Goal: Information Seeking & Learning: Learn about a topic

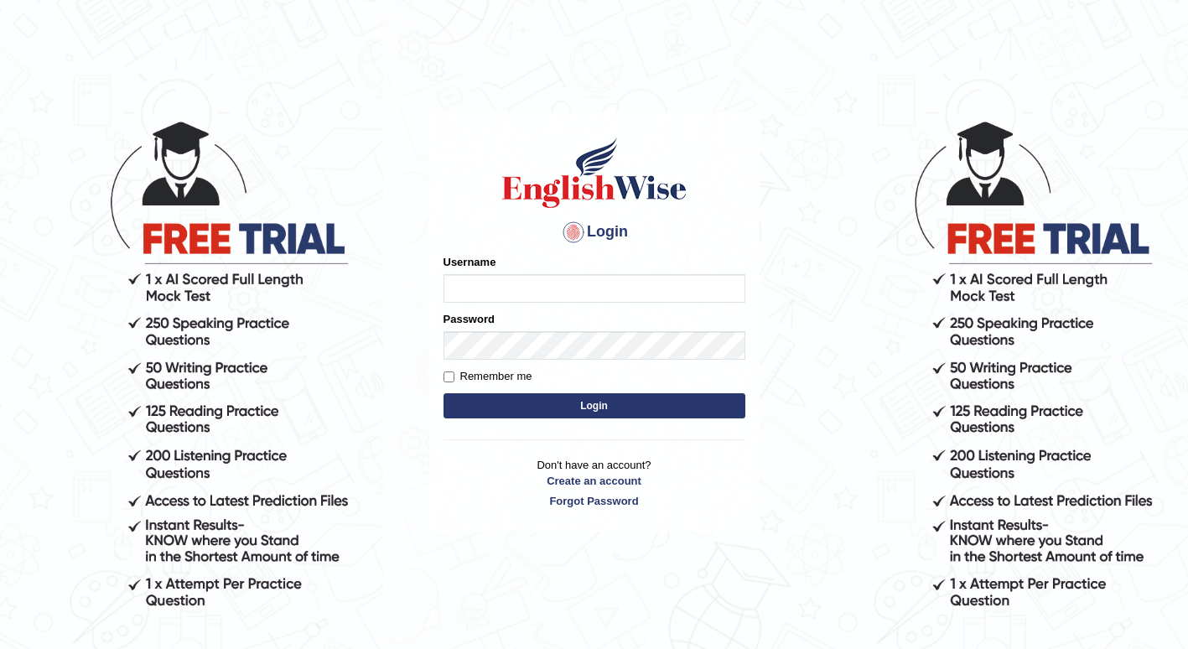
type input "1850277"
drag, startPoint x: 0, startPoint y: 0, endPoint x: 522, endPoint y: 288, distance: 596.4
click at [522, 288] on input "1850277" at bounding box center [595, 288] width 302 height 29
click at [462, 401] on button "Login" at bounding box center [595, 405] width 302 height 25
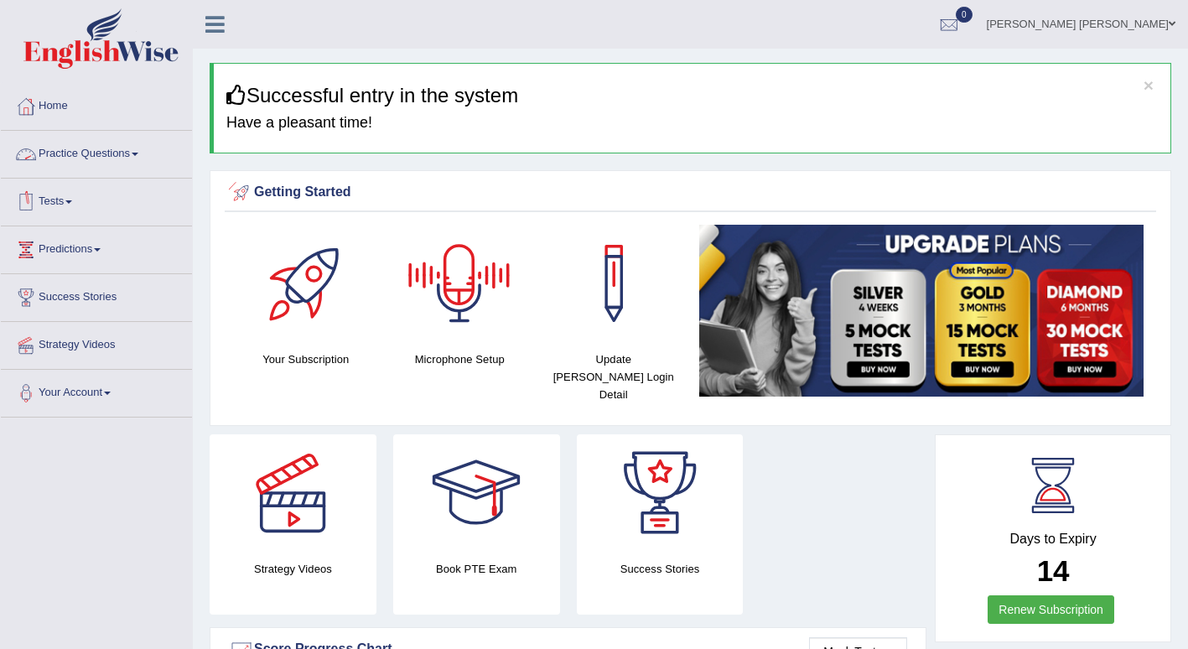
click at [132, 157] on link "Practice Questions" at bounding box center [96, 152] width 191 height 42
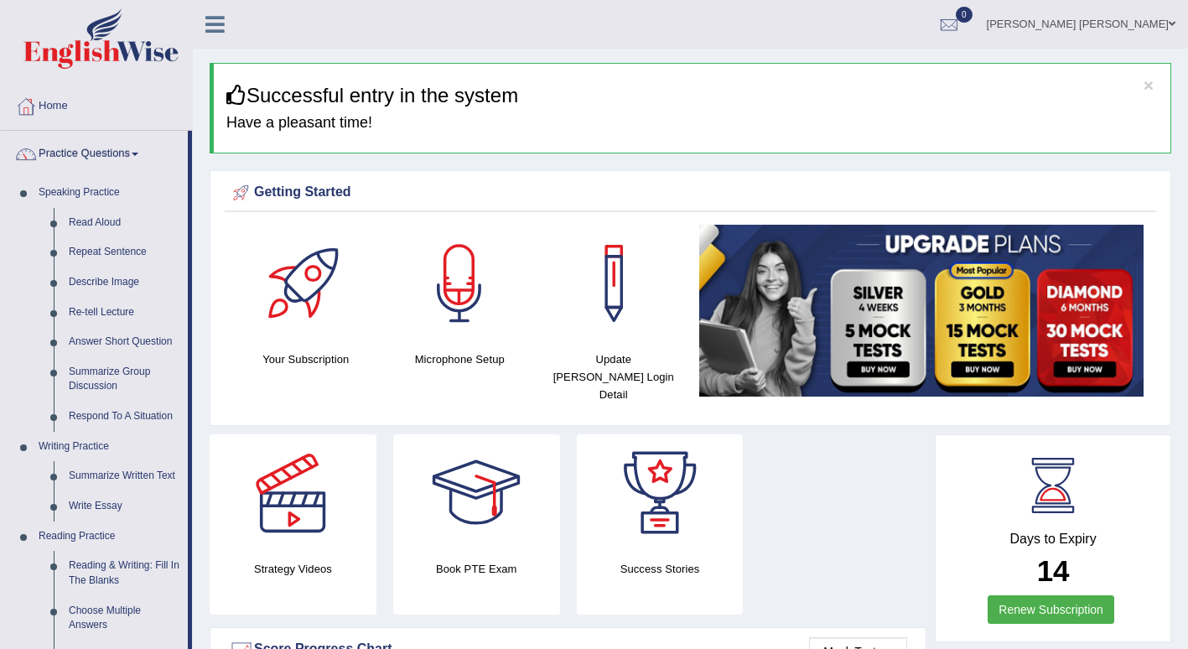
click at [112, 312] on link "Re-tell Lecture" at bounding box center [124, 313] width 127 height 30
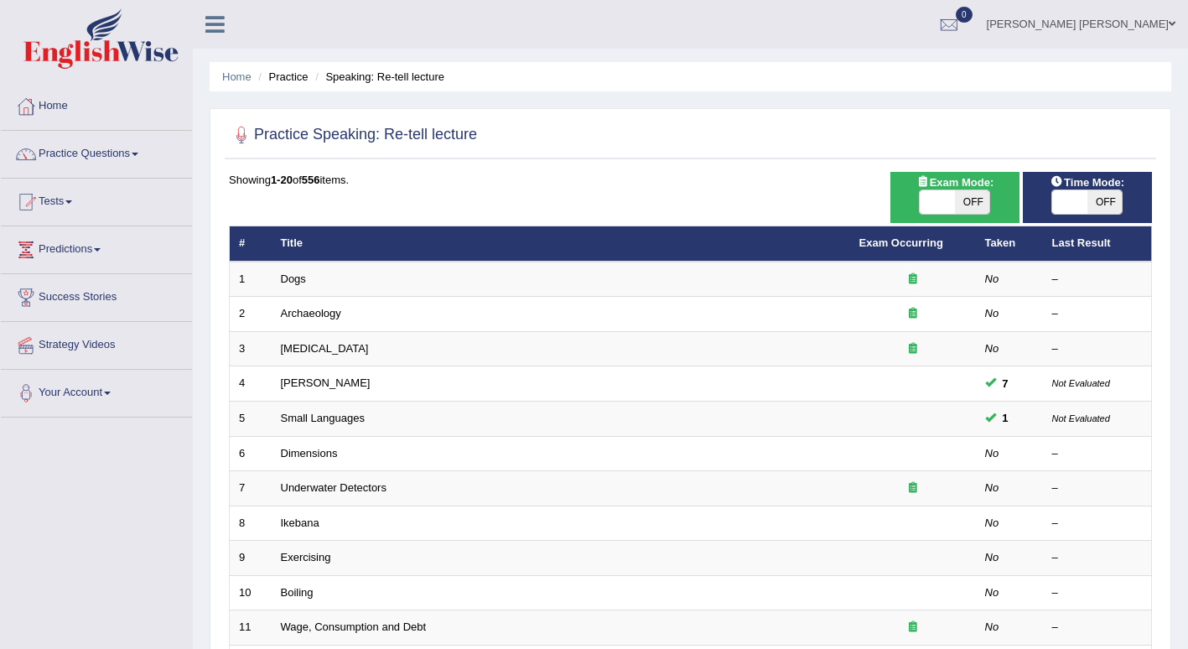
click at [322, 279] on td "Dogs" at bounding box center [561, 279] width 579 height 35
click at [293, 280] on link "Dogs" at bounding box center [293, 279] width 25 height 13
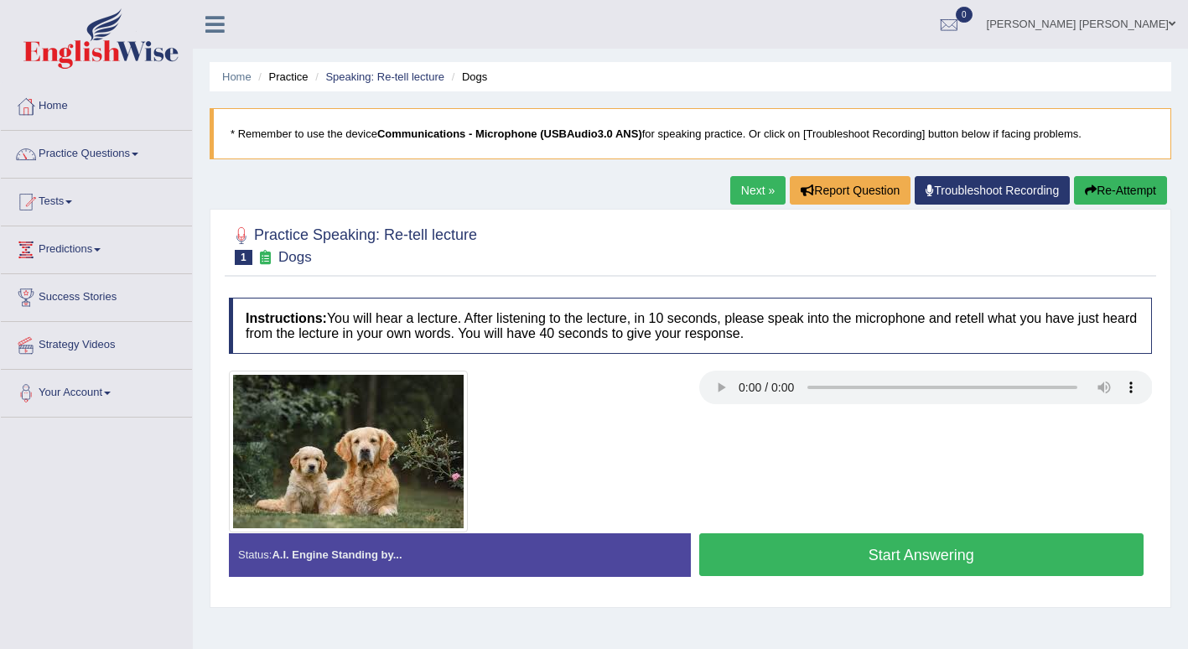
click at [776, 555] on button "Start Answering" at bounding box center [921, 554] width 445 height 43
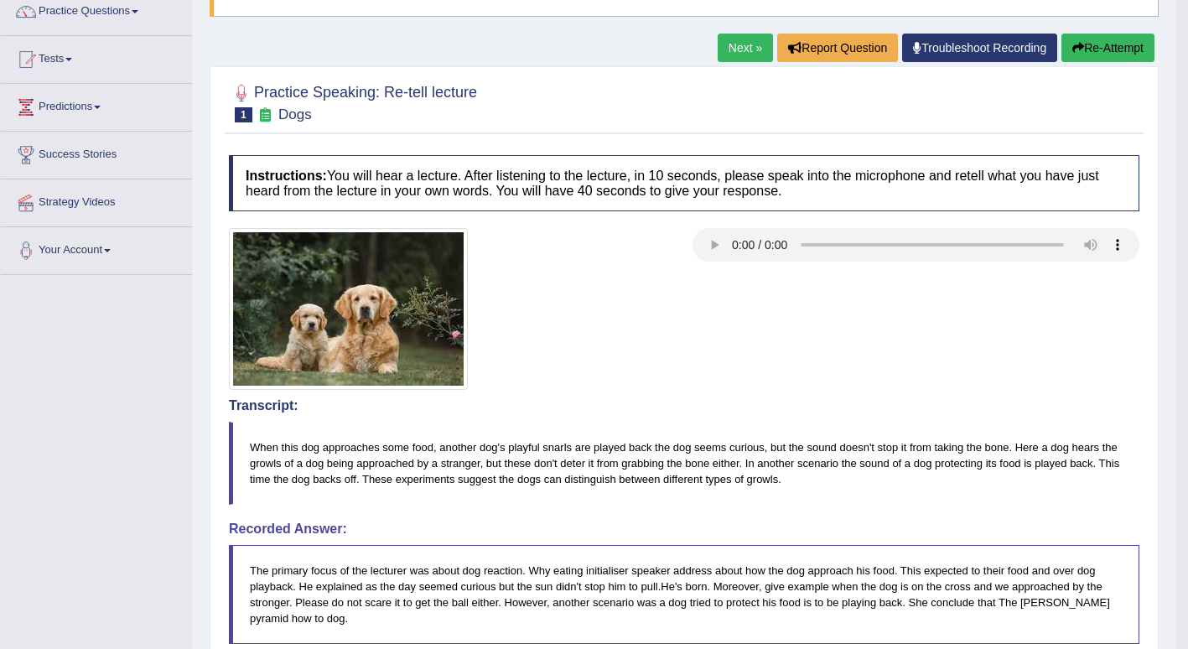
scroll to position [135, 0]
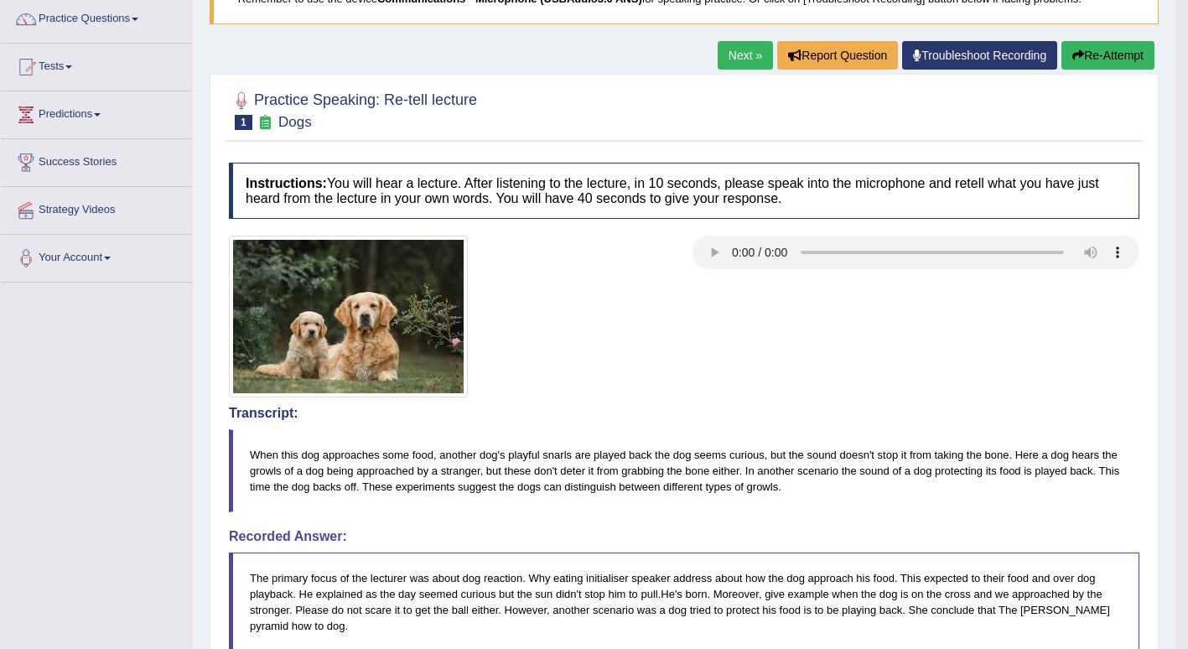
click at [735, 49] on link "Next »" at bounding box center [745, 55] width 55 height 29
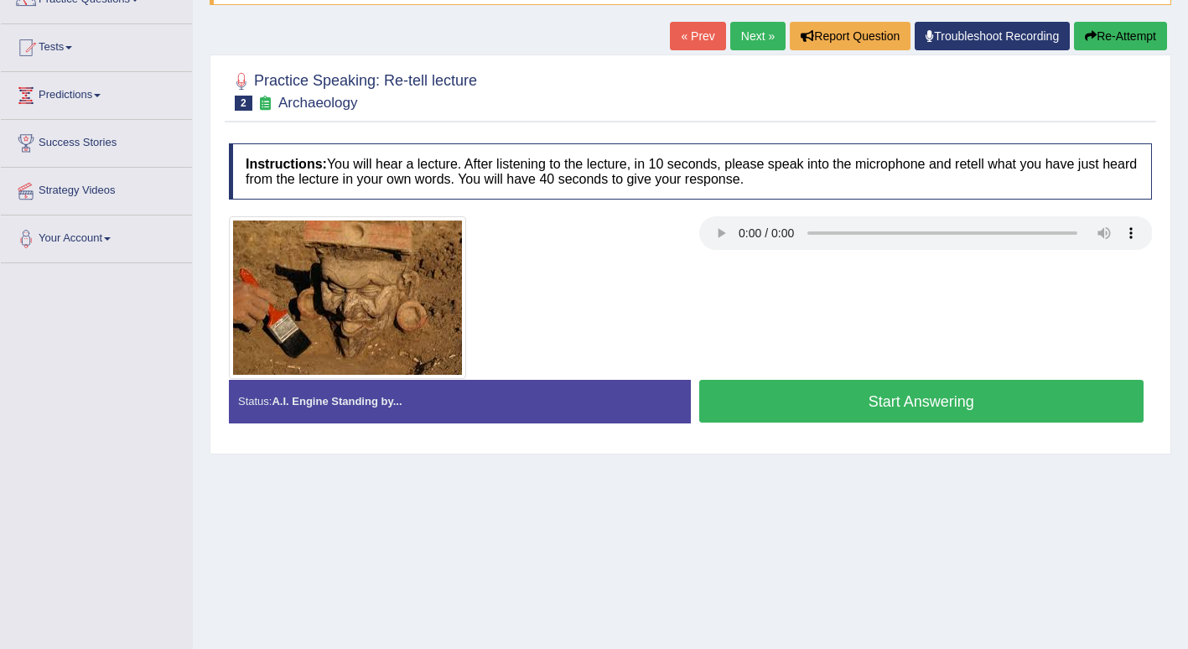
scroll to position [166, 0]
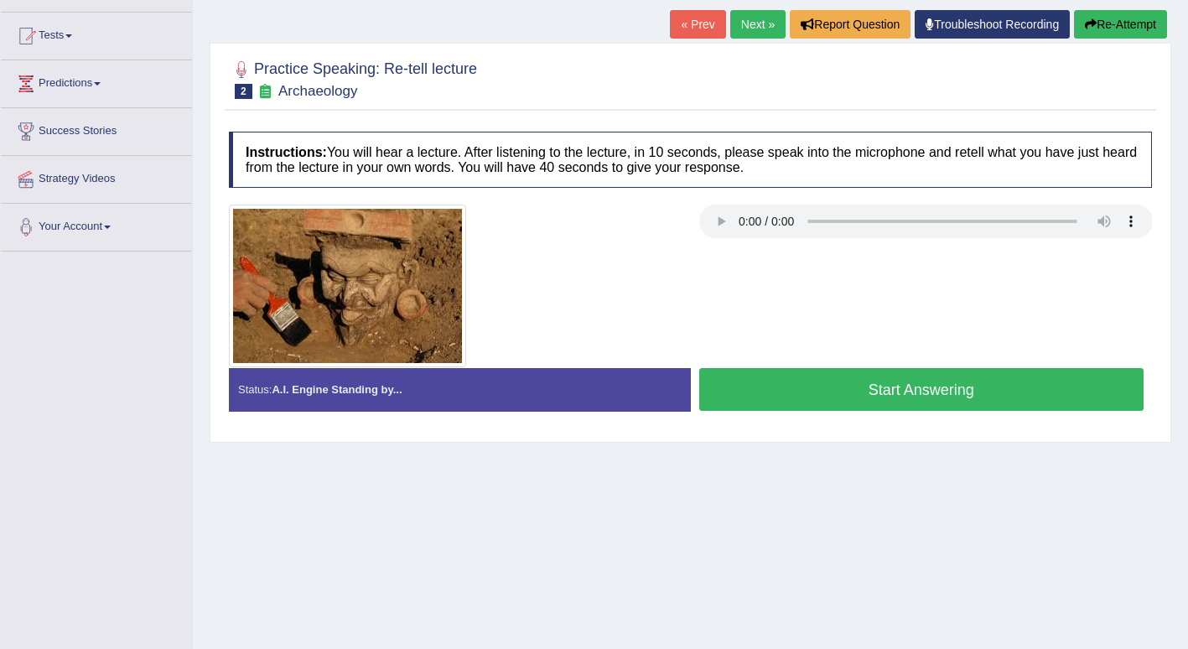
click at [1034, 266] on div at bounding box center [691, 286] width 940 height 163
click at [746, 18] on link "Next »" at bounding box center [757, 24] width 55 height 29
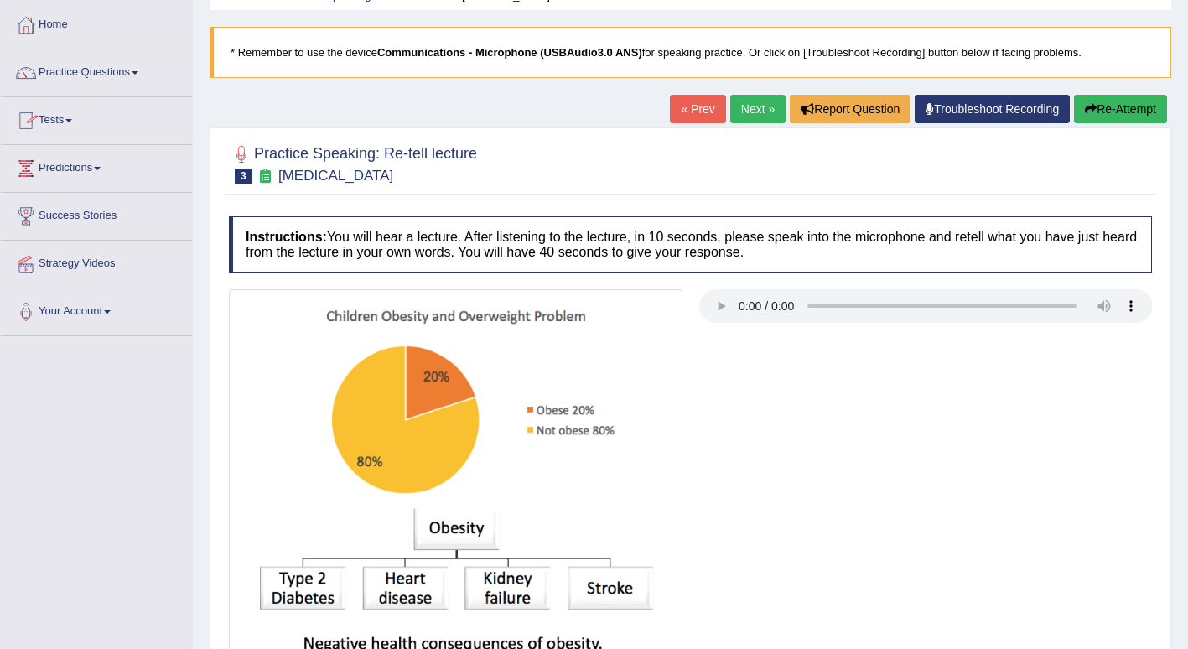
scroll to position [28, 0]
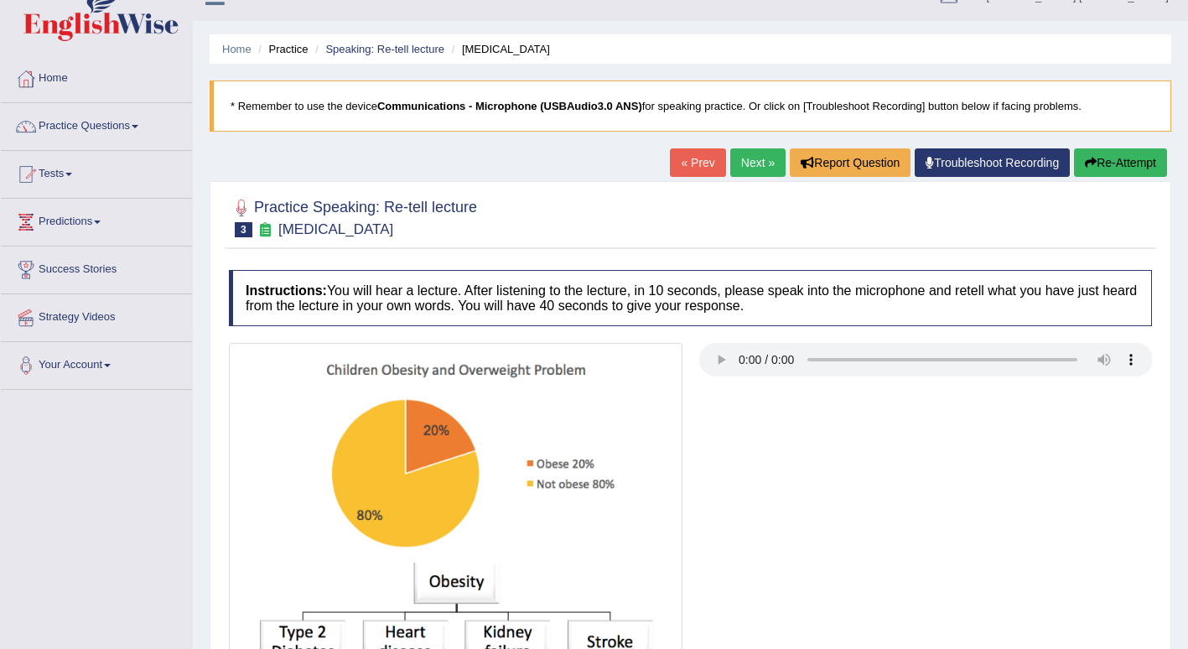
click at [37, 75] on div at bounding box center [25, 78] width 25 height 25
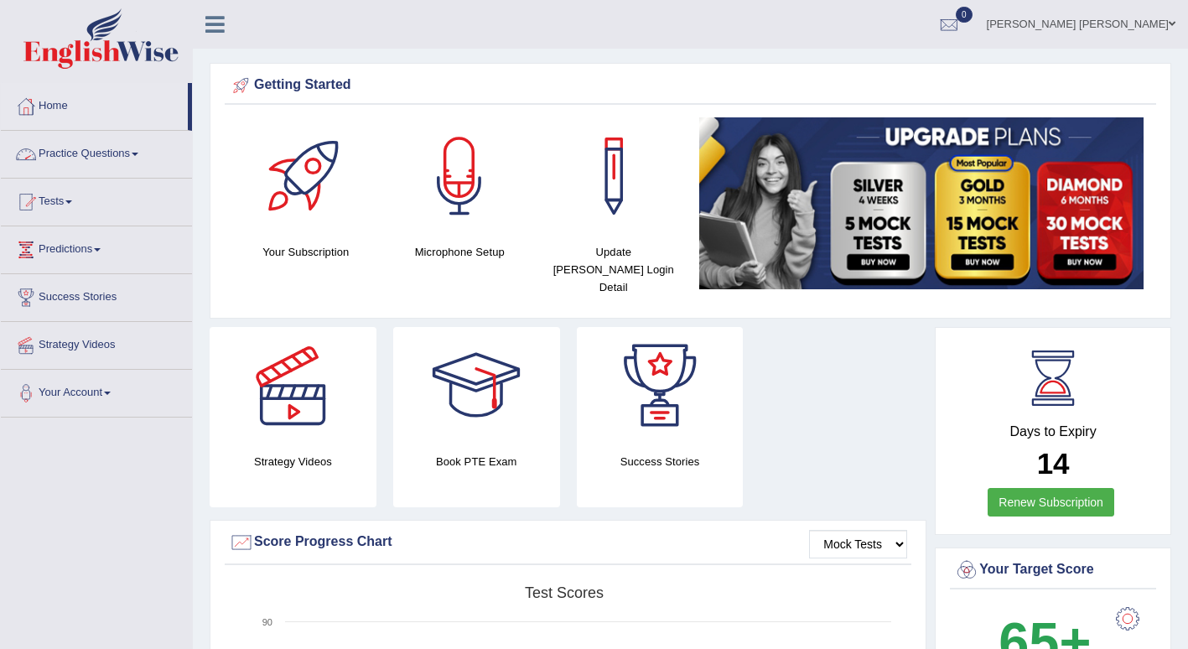
click at [138, 150] on link "Practice Questions" at bounding box center [96, 152] width 191 height 42
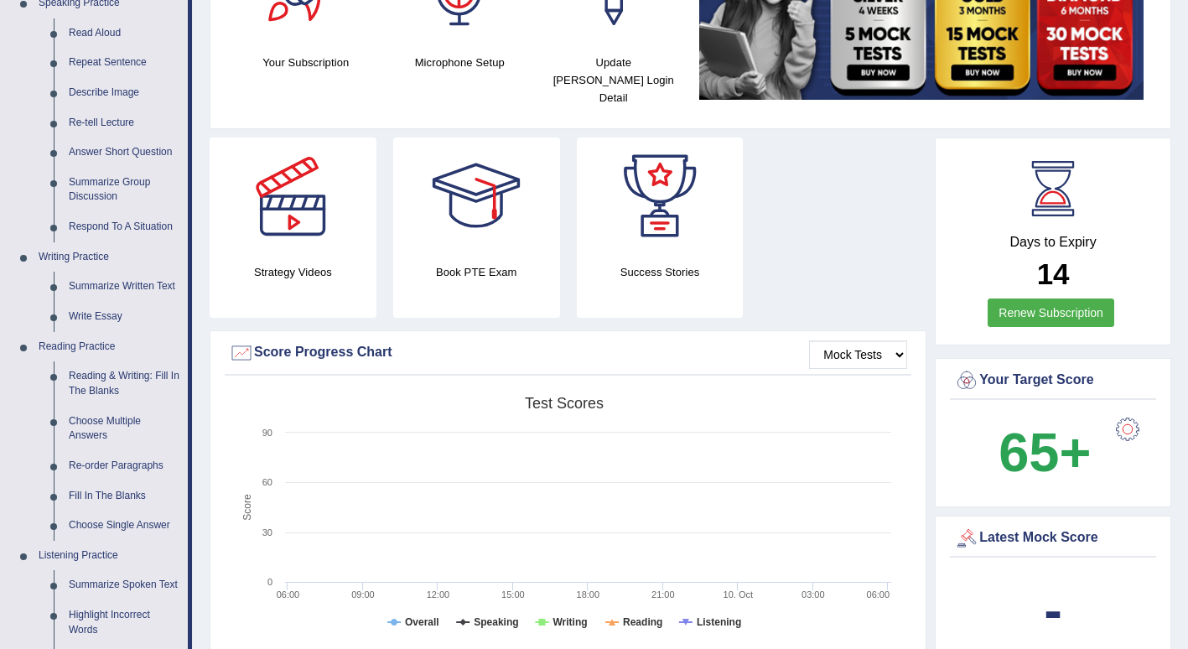
scroll to position [194, 0]
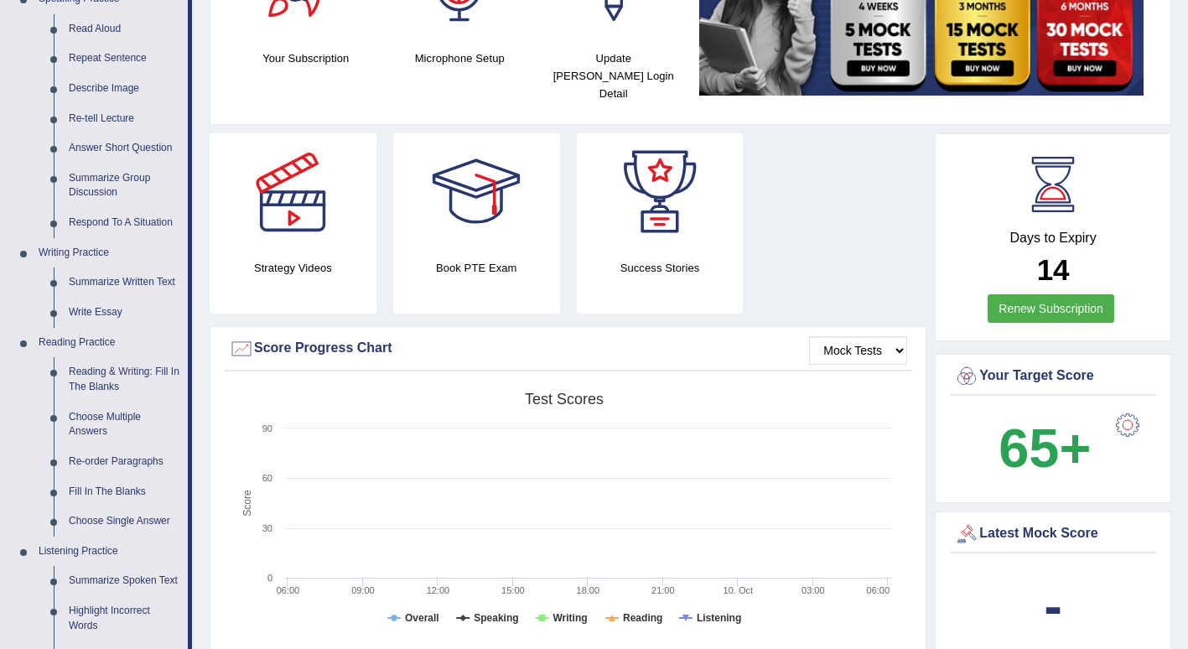
click at [117, 281] on link "Summarize Written Text" at bounding box center [124, 283] width 127 height 30
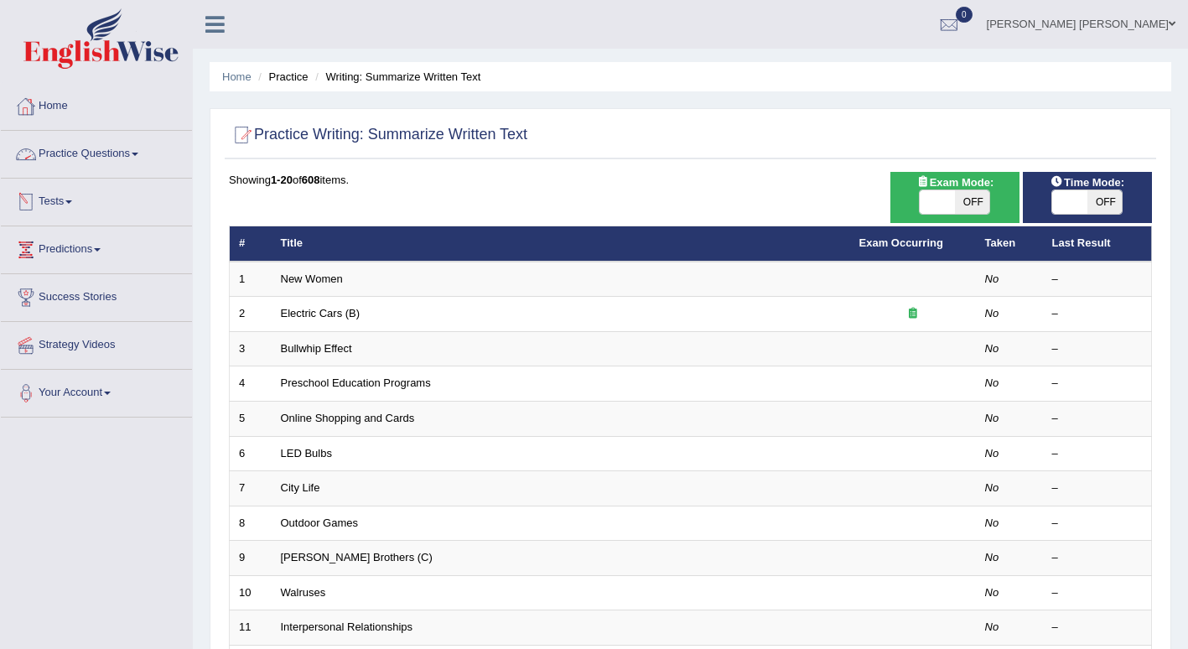
click at [127, 159] on link "Practice Questions" at bounding box center [96, 152] width 191 height 42
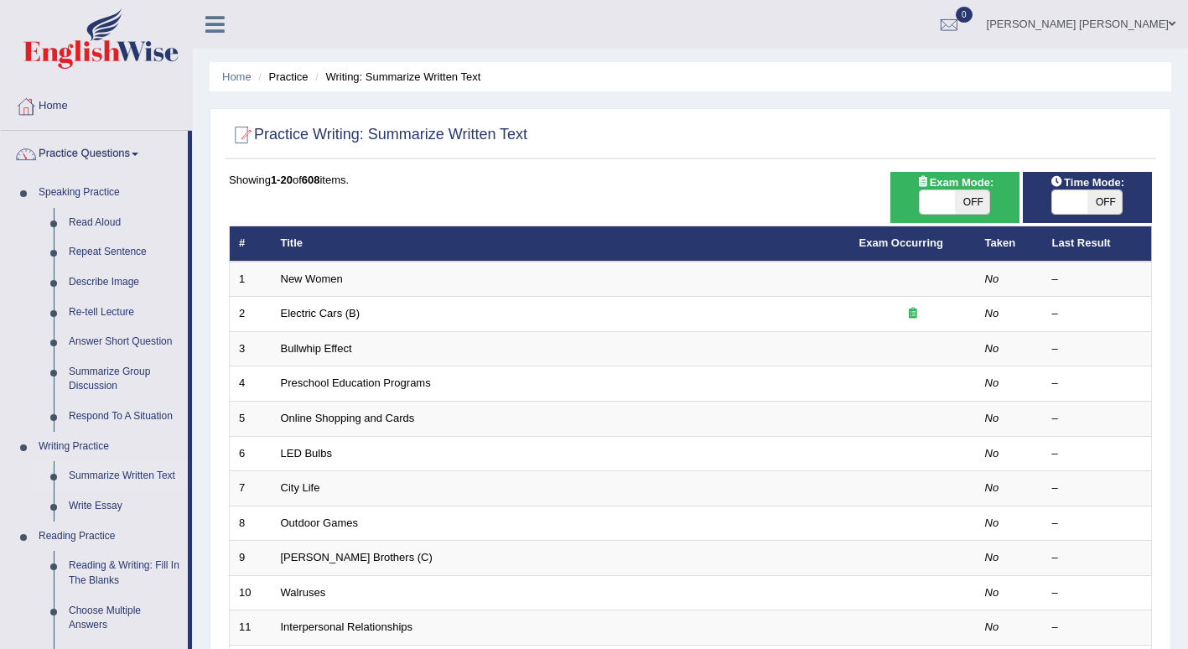
click at [95, 472] on link "Summarize Written Text" at bounding box center [124, 476] width 127 height 30
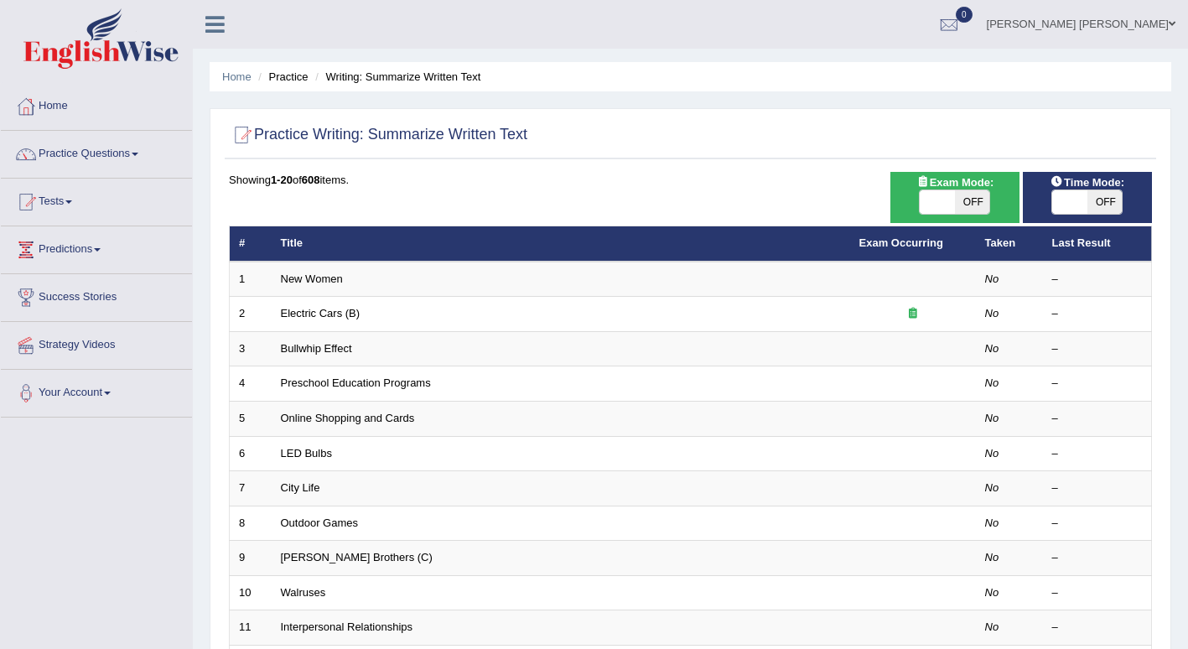
click at [314, 283] on link "New Women" at bounding box center [312, 279] width 62 height 13
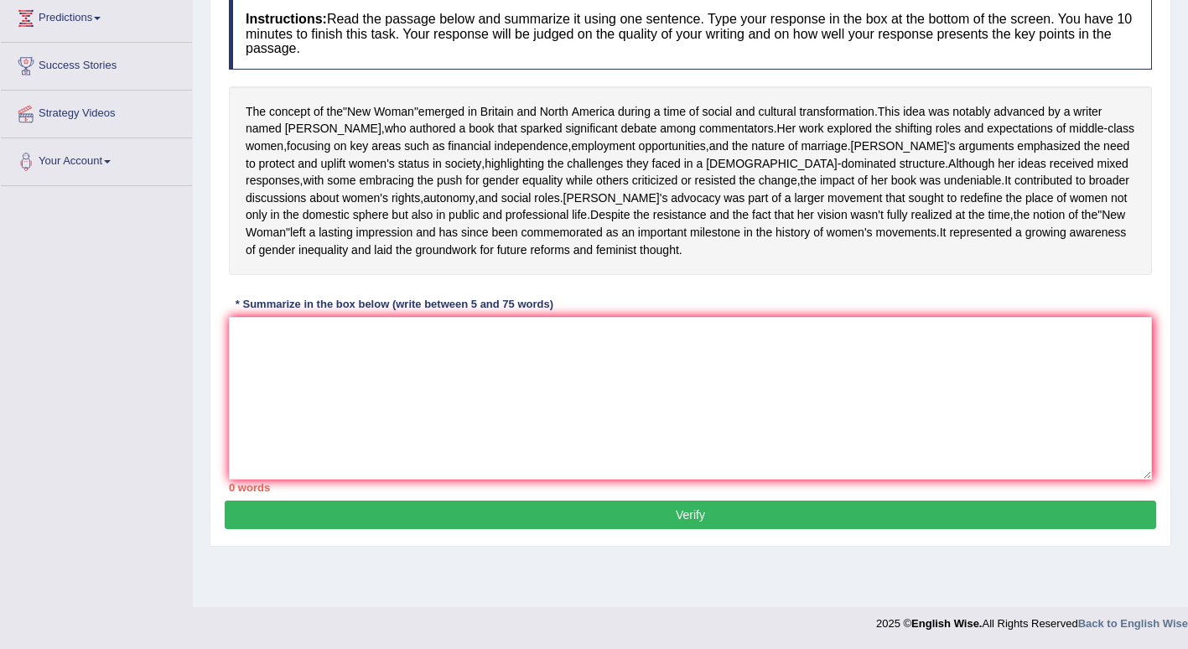
scroll to position [236, 0]
click at [281, 402] on textarea at bounding box center [690, 398] width 923 height 163
click at [251, 389] on textarea "the concept of the" at bounding box center [690, 398] width 923 height 163
click at [345, 380] on textarea "The concept of the" at bounding box center [690, 398] width 923 height 163
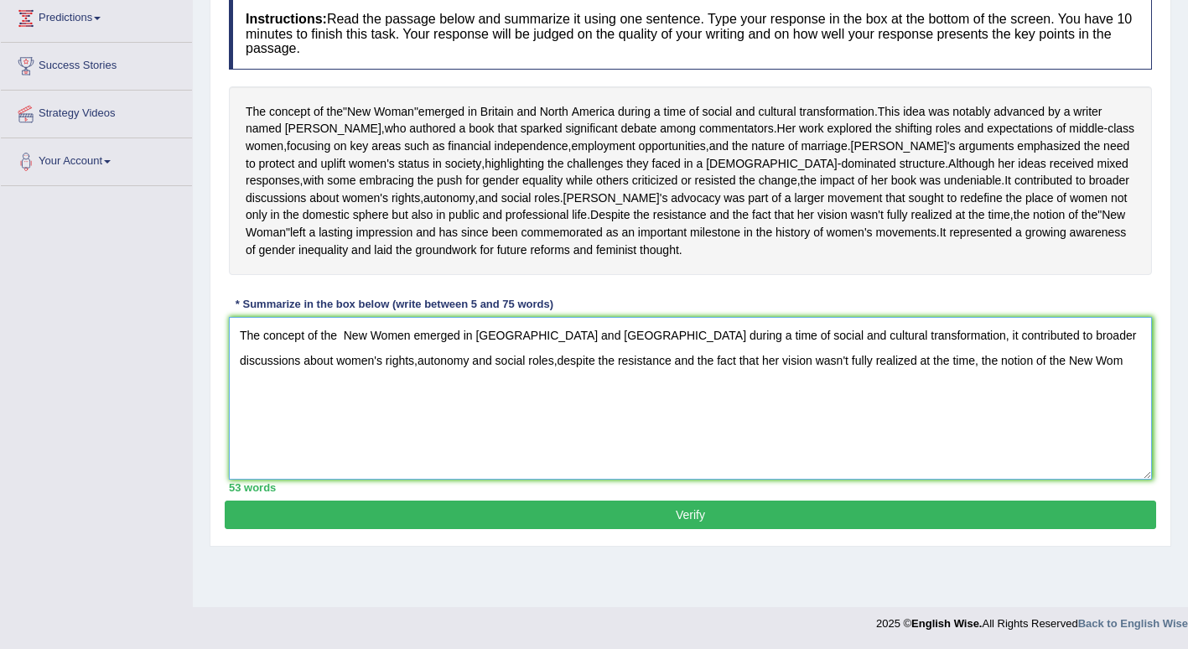
click at [1038, 415] on textarea "The concept of the New Women emerged in Bristain and North America during a tim…" at bounding box center [690, 398] width 923 height 163
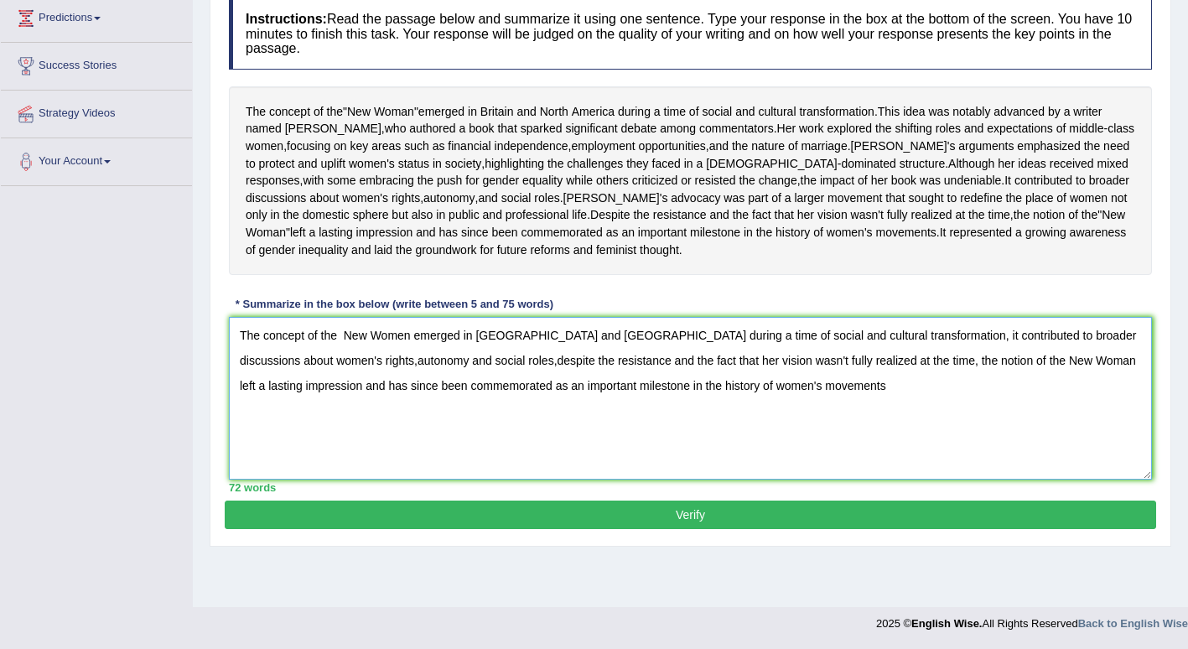
click at [496, 386] on textarea "The concept of the New Women emerged in Bristain and North America during a tim…" at bounding box center [690, 398] width 923 height 163
click at [876, 386] on textarea "The concept of the New Women emerged in Britain and North America during a time…" at bounding box center [690, 398] width 923 height 163
click at [321, 410] on textarea "The concept of the New Women emerged in Britain and North America during a time…" at bounding box center [690, 398] width 923 height 163
click at [464, 410] on textarea "The concept of the New Women emerged in Britain and North America during a time…" at bounding box center [690, 398] width 923 height 163
click at [460, 413] on textarea "The concept of the New Women emerged in Britain and North America during a time…" at bounding box center [690, 398] width 923 height 163
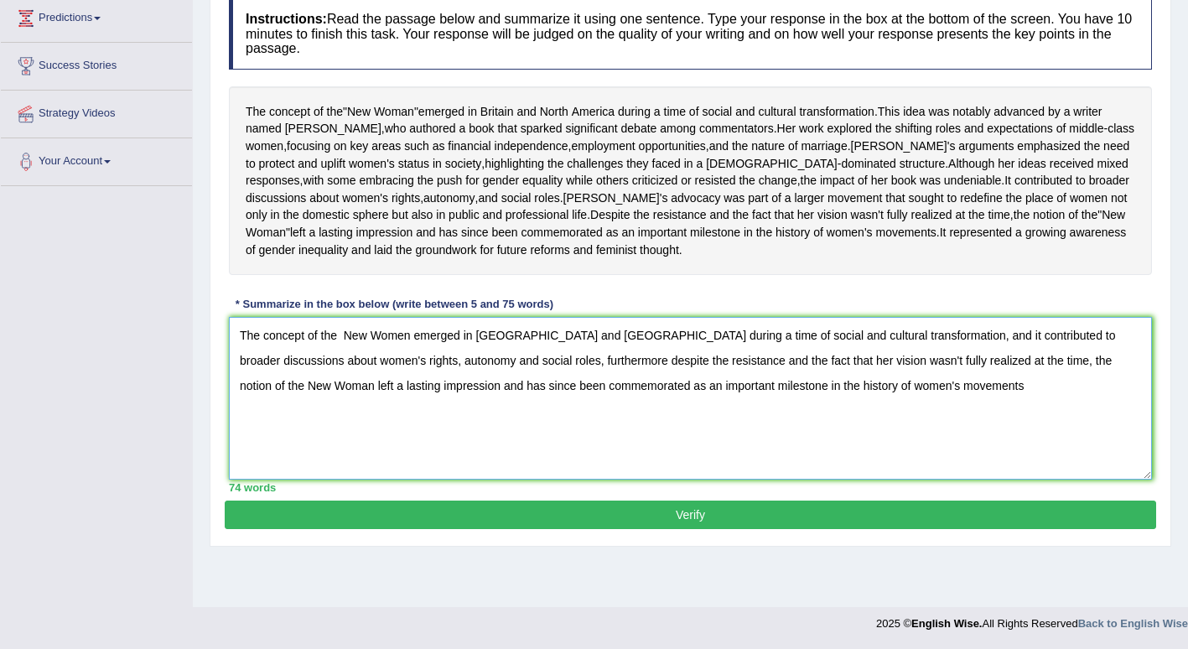
click at [527, 410] on textarea "The concept of the New Women emerged in Britain and North America during a time…" at bounding box center [690, 398] width 923 height 163
click at [572, 412] on textarea "The concept of the New Women emerged in Britain and North America during a time…" at bounding box center [690, 398] width 923 height 163
click at [833, 439] on textarea "The concept of the New Women emerged in Britain and North America during a time…" at bounding box center [690, 398] width 923 height 163
type textarea "The concept of the New Women emerged in Britain and North America during a time…"
click at [724, 529] on button "Verify" at bounding box center [691, 515] width 932 height 29
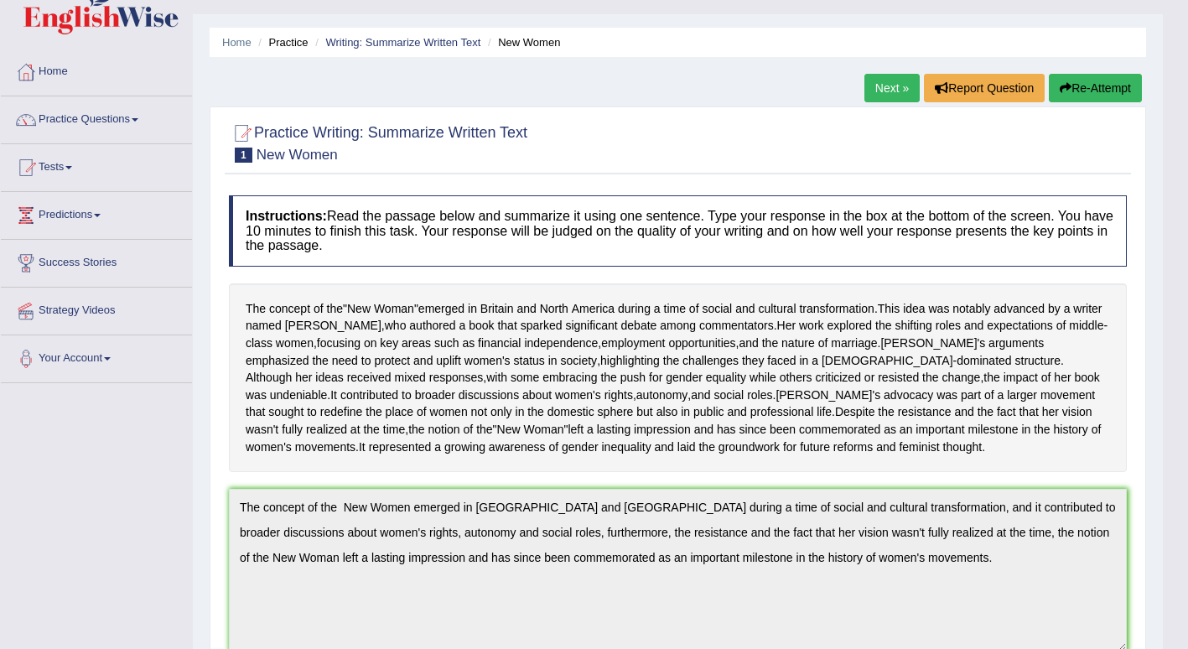
scroll to position [0, 0]
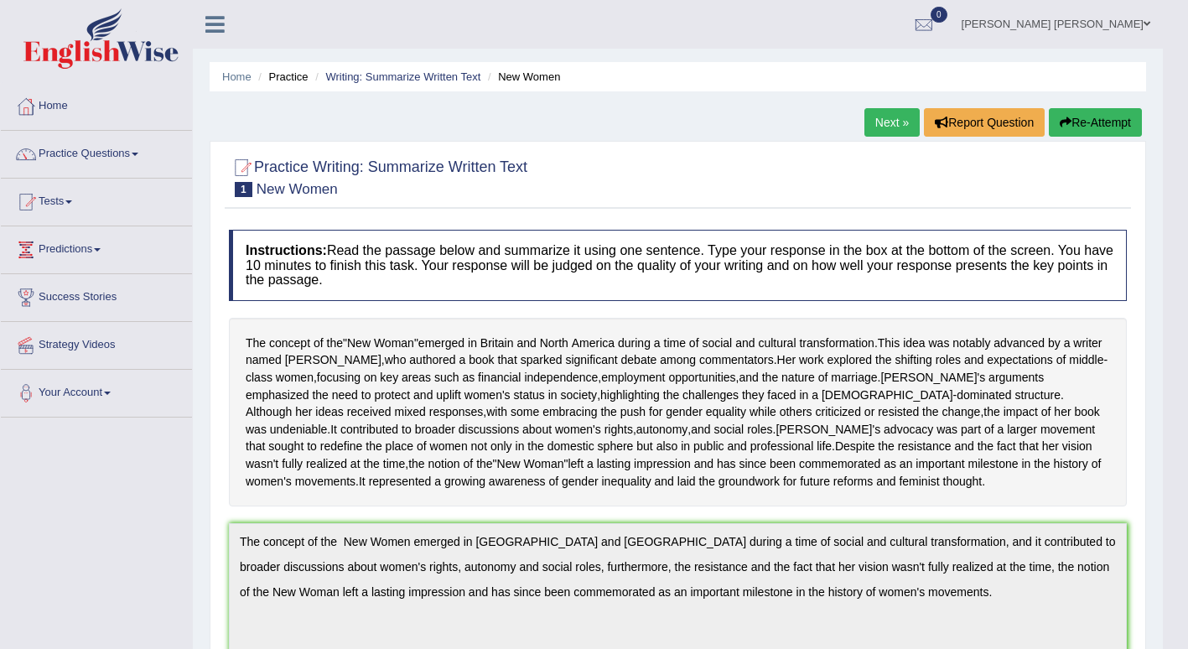
click at [888, 124] on link "Next »" at bounding box center [892, 122] width 55 height 29
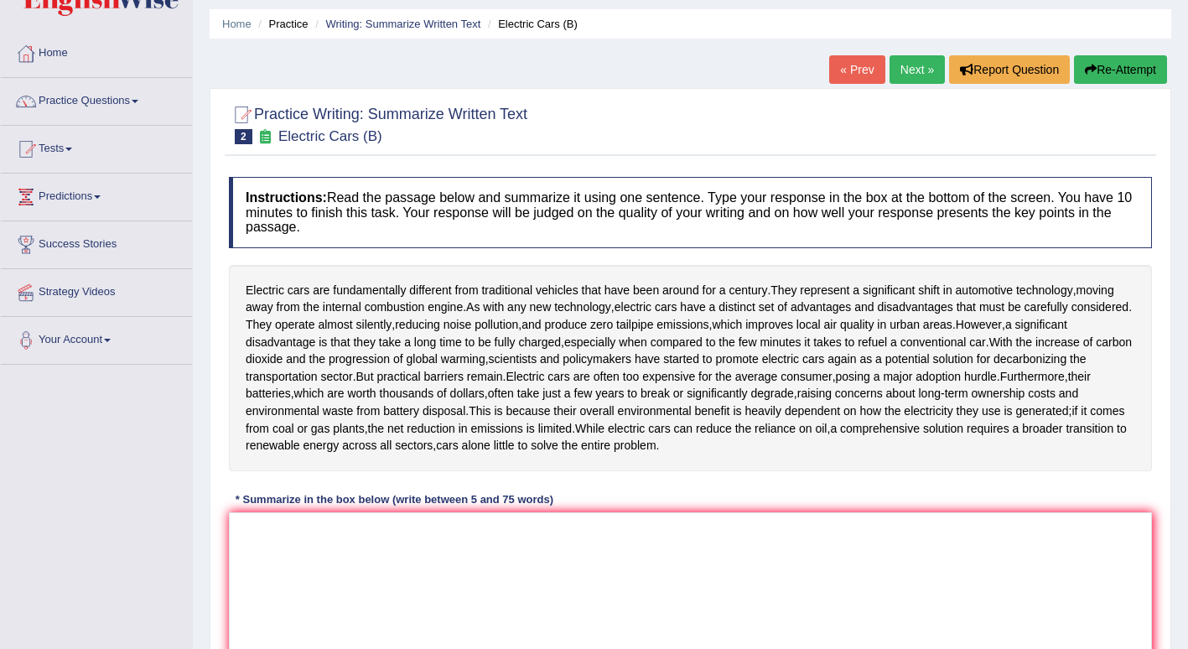
scroll to position [52, 0]
click at [138, 101] on span at bounding box center [135, 102] width 7 height 3
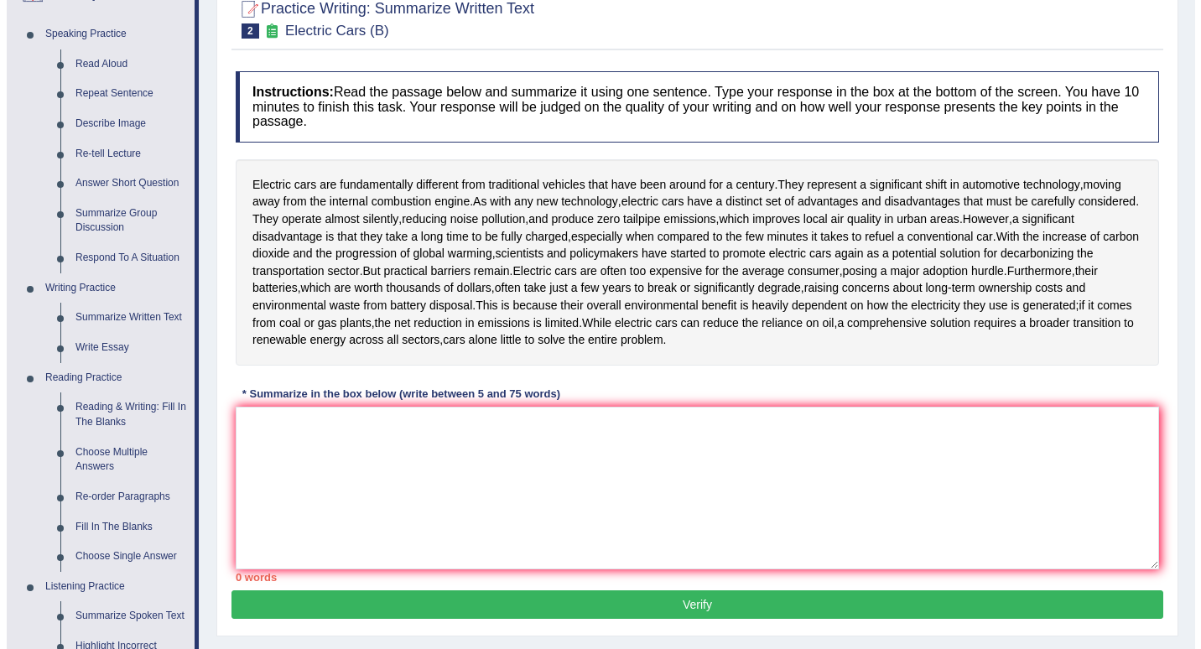
scroll to position [162, 0]
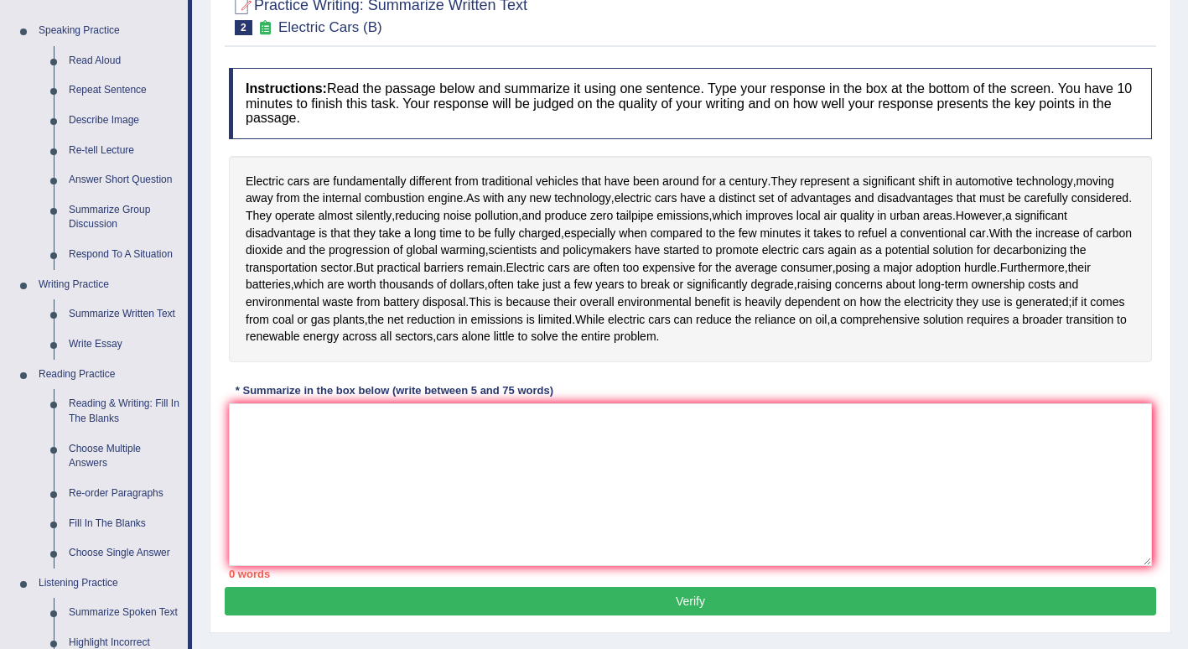
click at [351, 470] on textarea at bounding box center [690, 484] width 923 height 163
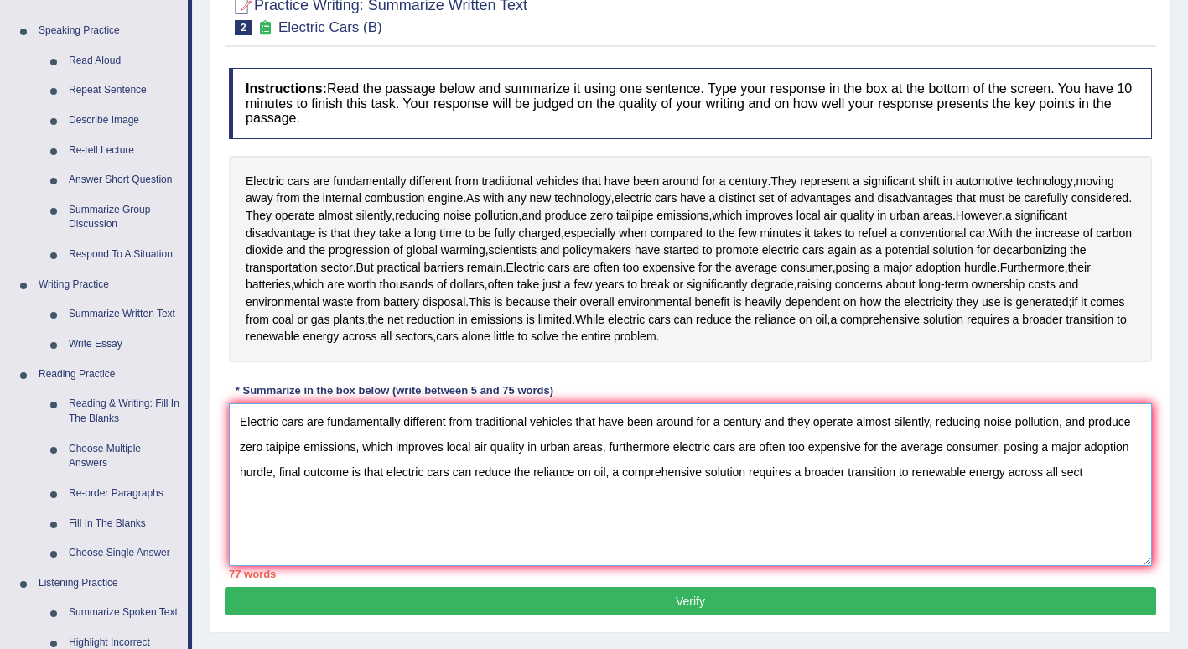
click at [386, 480] on textarea "Electric cars are fundamentally different from traditional vehicles that have b…" at bounding box center [690, 484] width 923 height 163
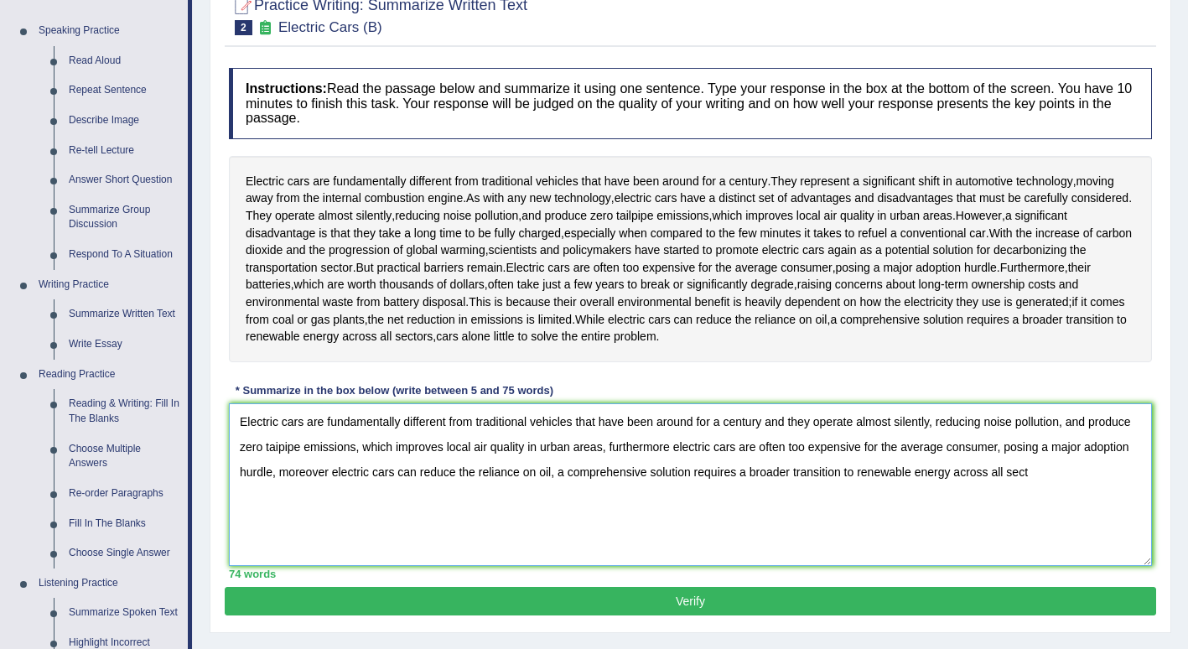
click at [1051, 464] on textarea "Electric cars are fundamentally different from traditional vehicles that have b…" at bounding box center [690, 484] width 923 height 163
click at [325, 476] on textarea "Electric cars are fundamentally different from traditional vehicles that have b…" at bounding box center [690, 484] width 923 height 163
type textarea "Electric cars are fundamentally different from traditional vehicles that have b…"
click at [348, 593] on button "Verify" at bounding box center [691, 601] width 932 height 29
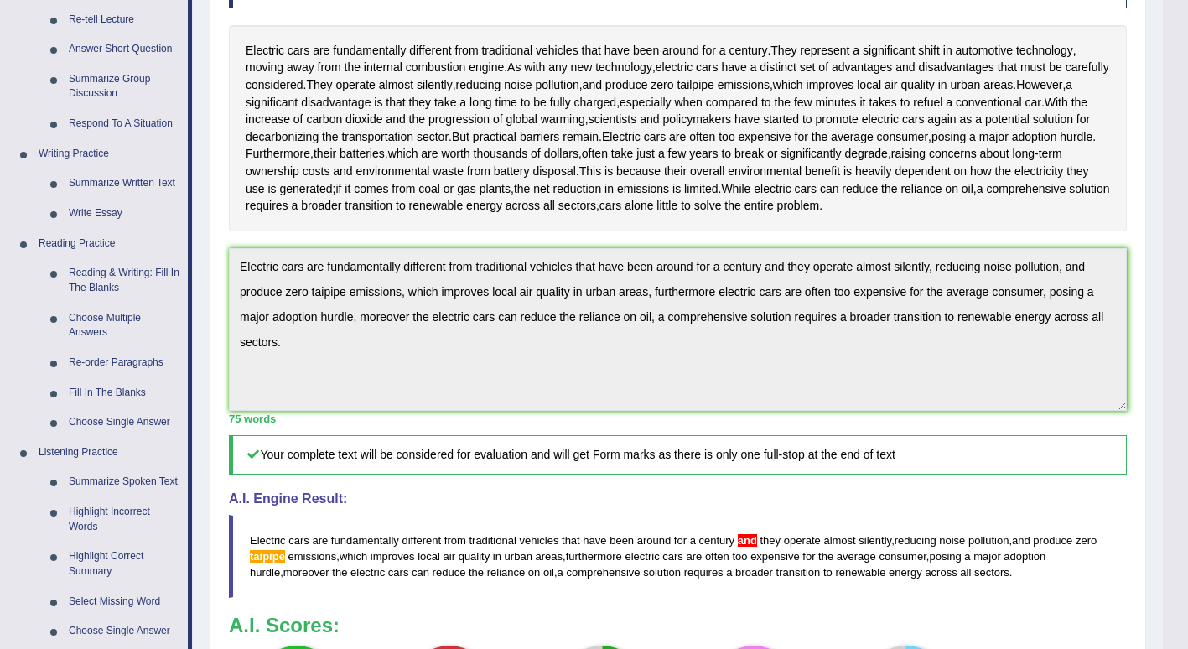
scroll to position [291, 0]
click at [97, 215] on link "Write Essay" at bounding box center [124, 215] width 127 height 30
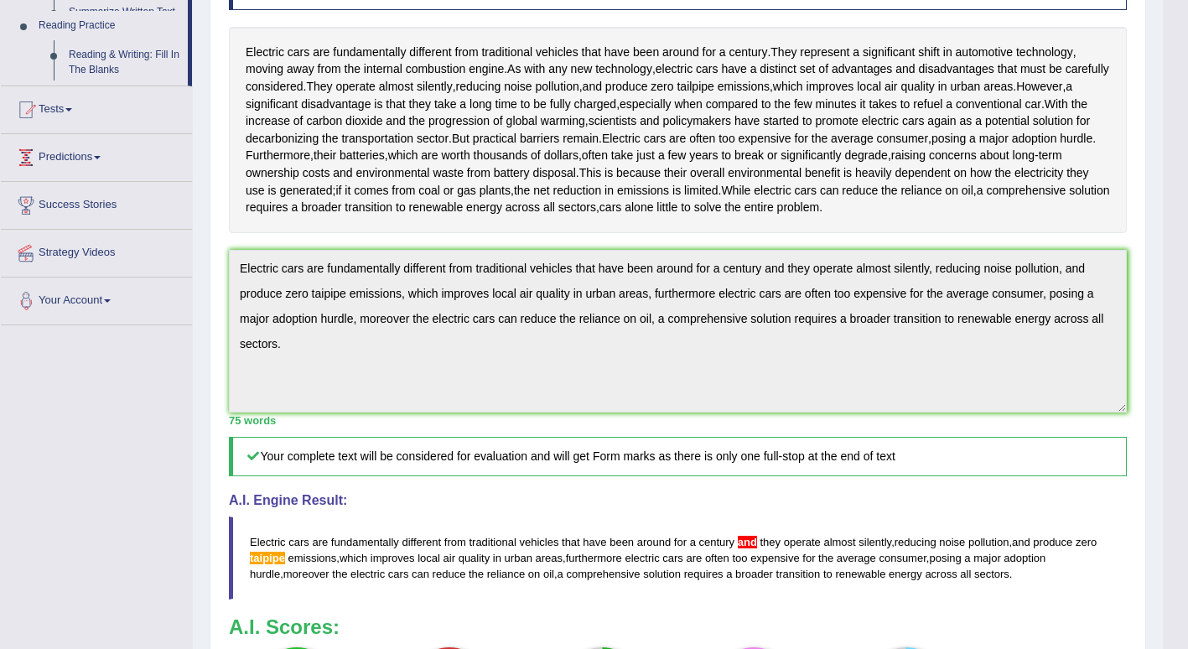
scroll to position [314, 0]
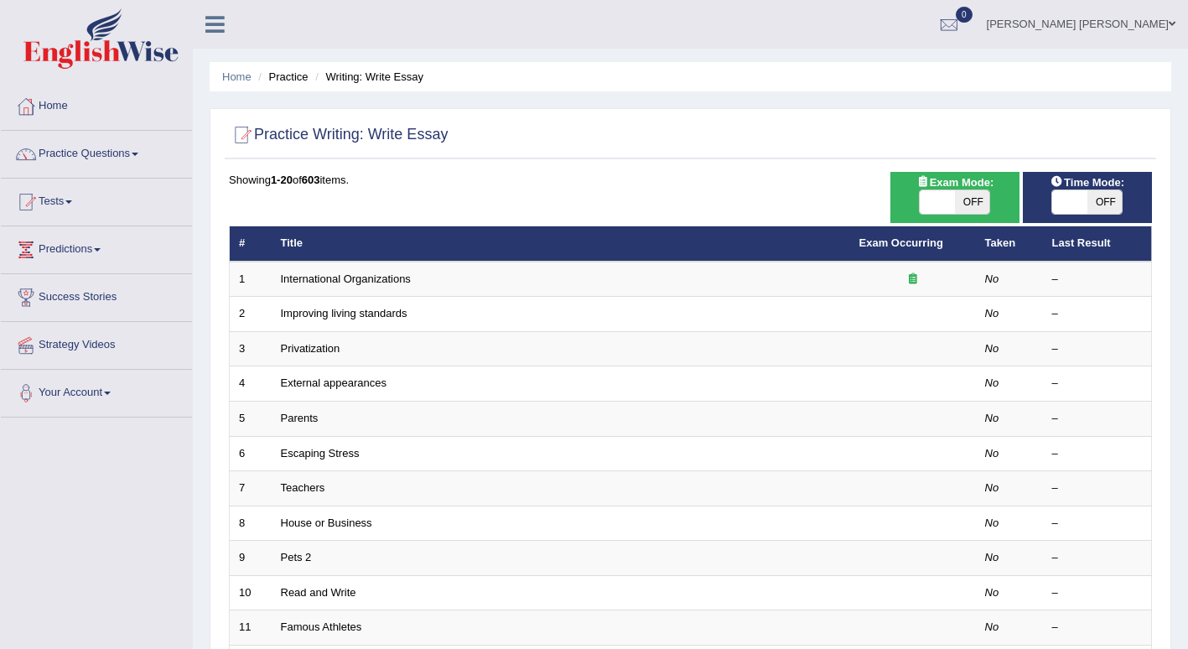
click at [346, 279] on link "International Organizations" at bounding box center [346, 279] width 130 height 13
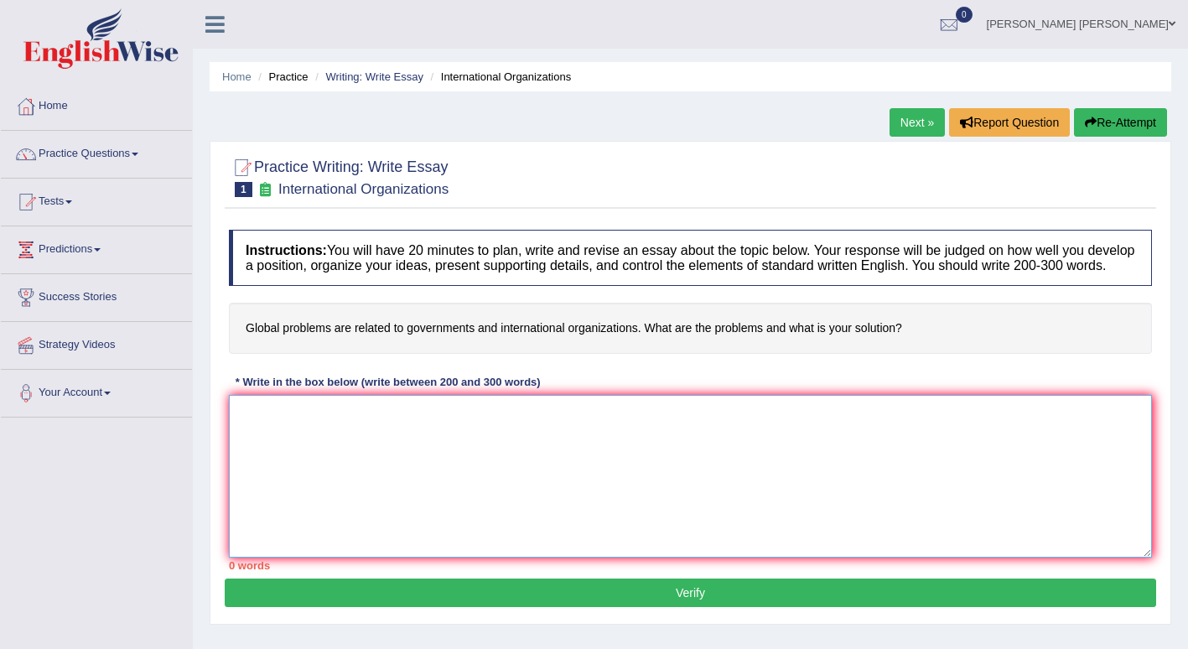
click at [288, 416] on textarea at bounding box center [690, 476] width 923 height 163
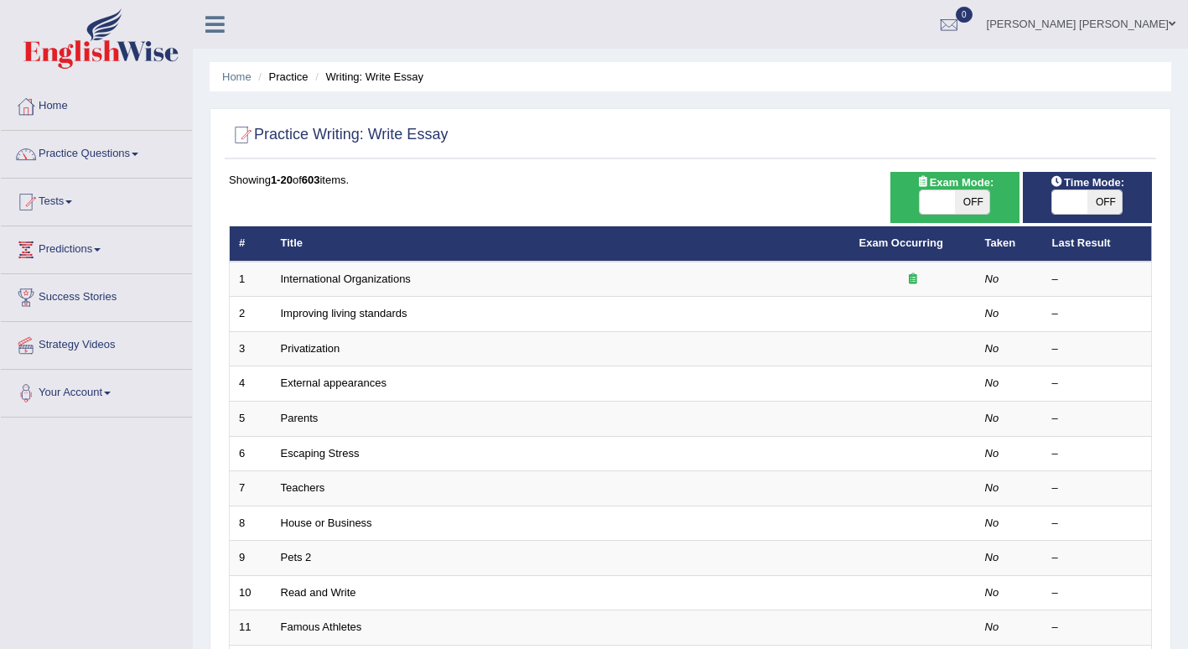
click at [299, 413] on link "Parents" at bounding box center [300, 418] width 38 height 13
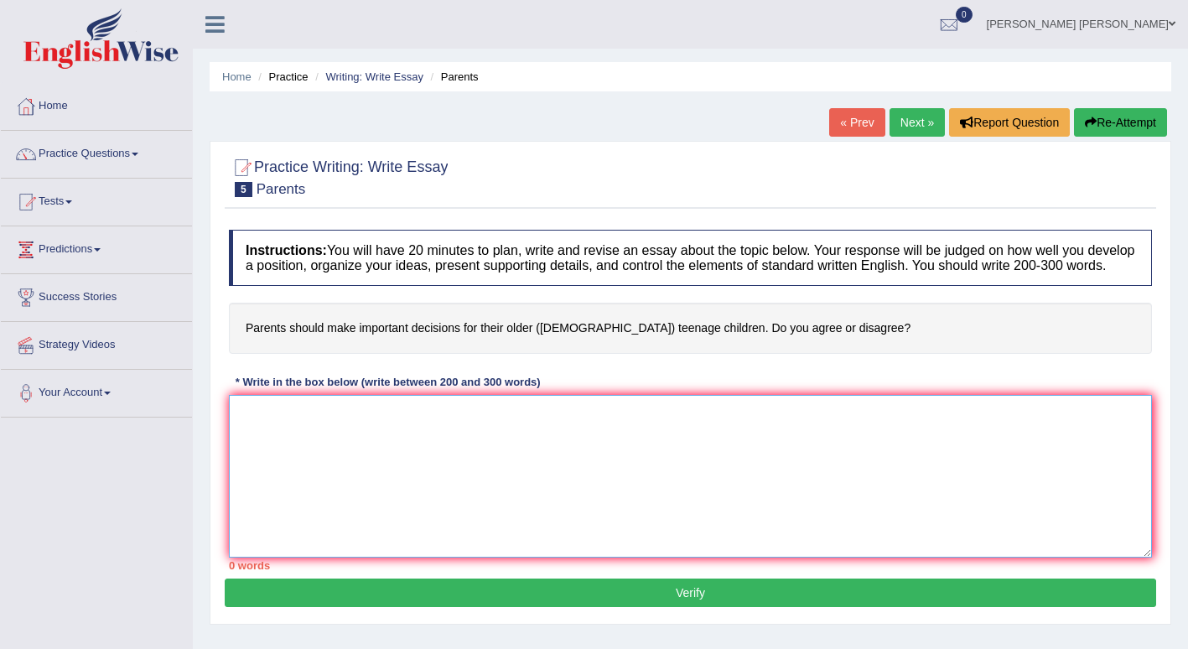
click at [291, 416] on textarea at bounding box center [690, 476] width 923 height 163
type textarea "t"
click at [385, 419] on textarea "The increasing influence of parents should make important decisions for their o…" at bounding box center [690, 476] width 923 height 163
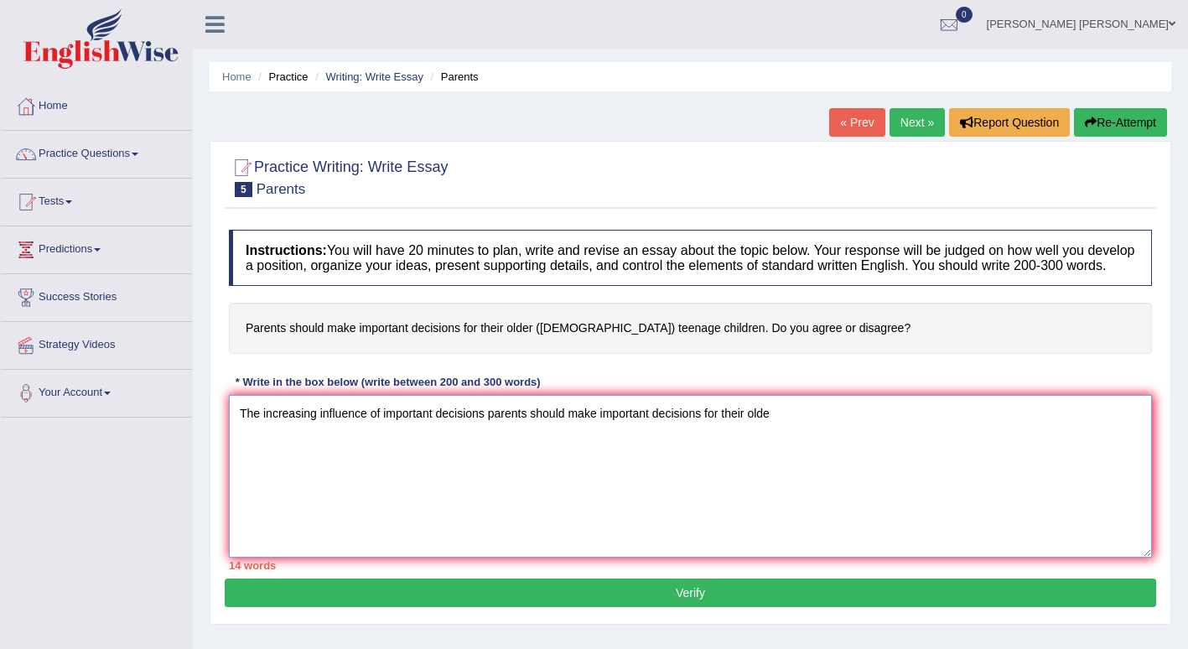
drag, startPoint x: 779, startPoint y: 417, endPoint x: 611, endPoint y: 417, distance: 168.6
click at [611, 417] on textarea "The increasing influence of important decisions parents should make important d…" at bounding box center [690, 476] width 923 height 163
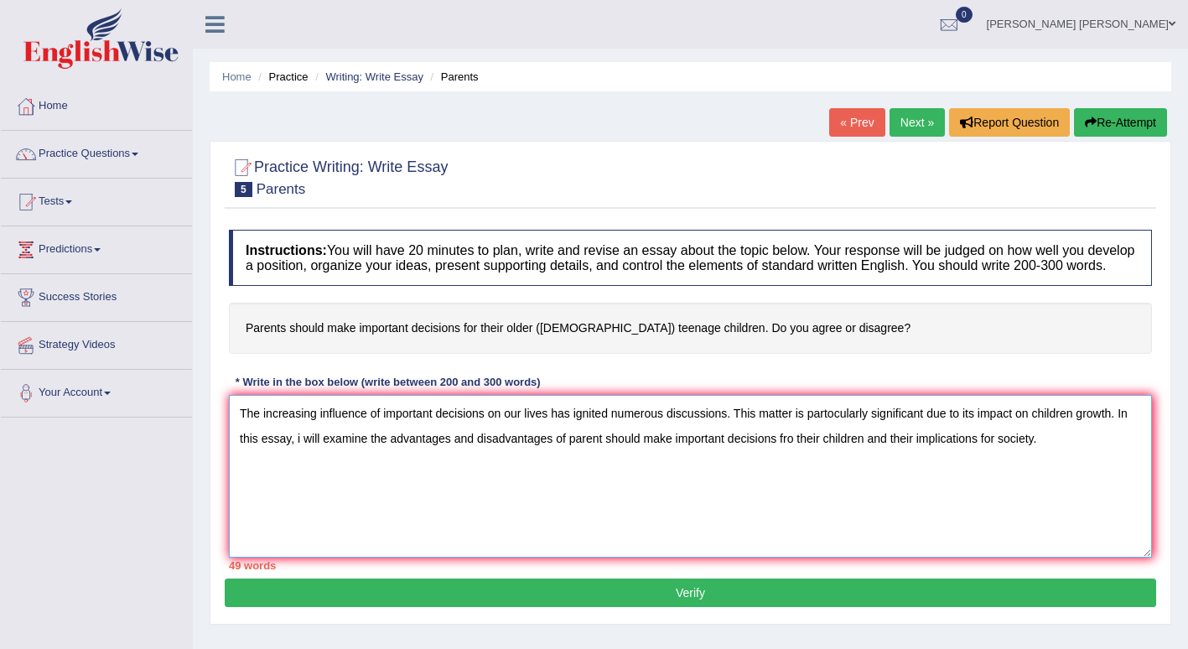
click at [303, 439] on textarea "The increasing influence of important decisions on our lives has ignited numero…" at bounding box center [690, 476] width 923 height 163
click at [1068, 451] on textarea "The increasing influence of important decisions on our lives has ignited numero…" at bounding box center [690, 476] width 923 height 163
click at [724, 497] on textarea "The increasing influence of important decisions on our lives has ignited numero…" at bounding box center [690, 476] width 923 height 163
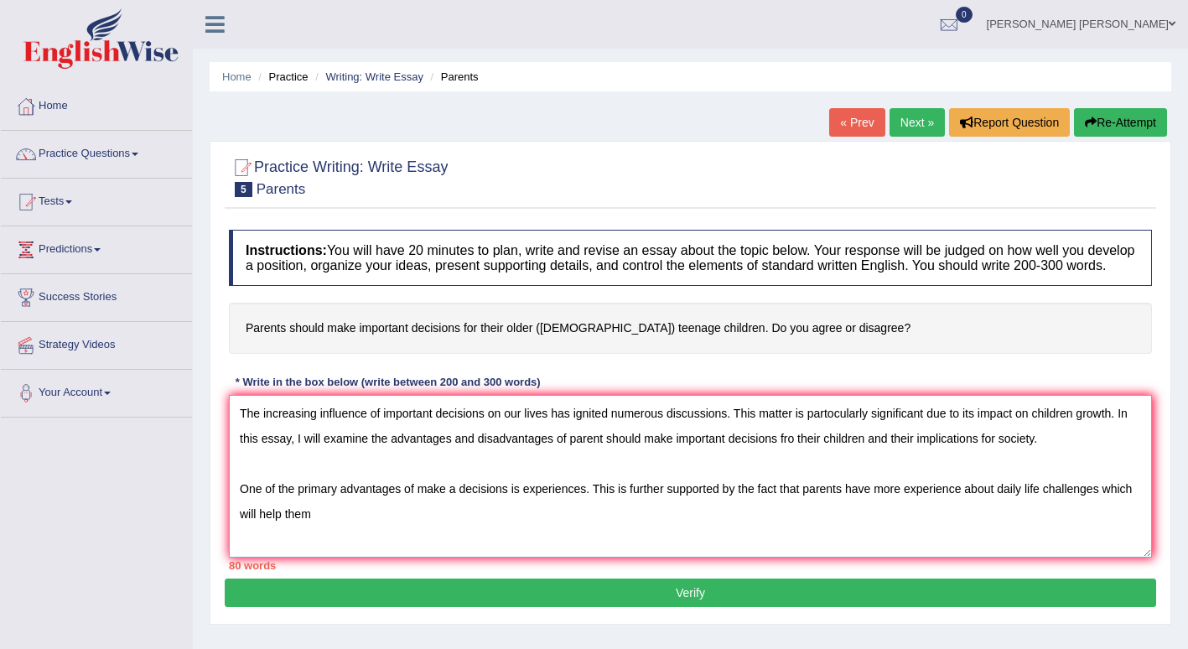
click at [282, 516] on textarea "The increasing influence of important decisions on our lives has ignited numero…" at bounding box center [690, 476] width 923 height 163
click at [311, 517] on textarea "The increasing influence of important decisions on our lives has ignited numero…" at bounding box center [690, 476] width 923 height 163
click at [299, 523] on textarea "The increasing influence of important decisions on our lives has ignited numero…" at bounding box center [690, 476] width 923 height 163
click at [363, 523] on textarea "The increasing influence of important decisions on our lives has ignited numero…" at bounding box center [690, 476] width 923 height 163
click at [101, 576] on div "Toggle navigation Home Practice Questions Speaking Practice Read Aloud Repeat S…" at bounding box center [594, 436] width 1188 height 872
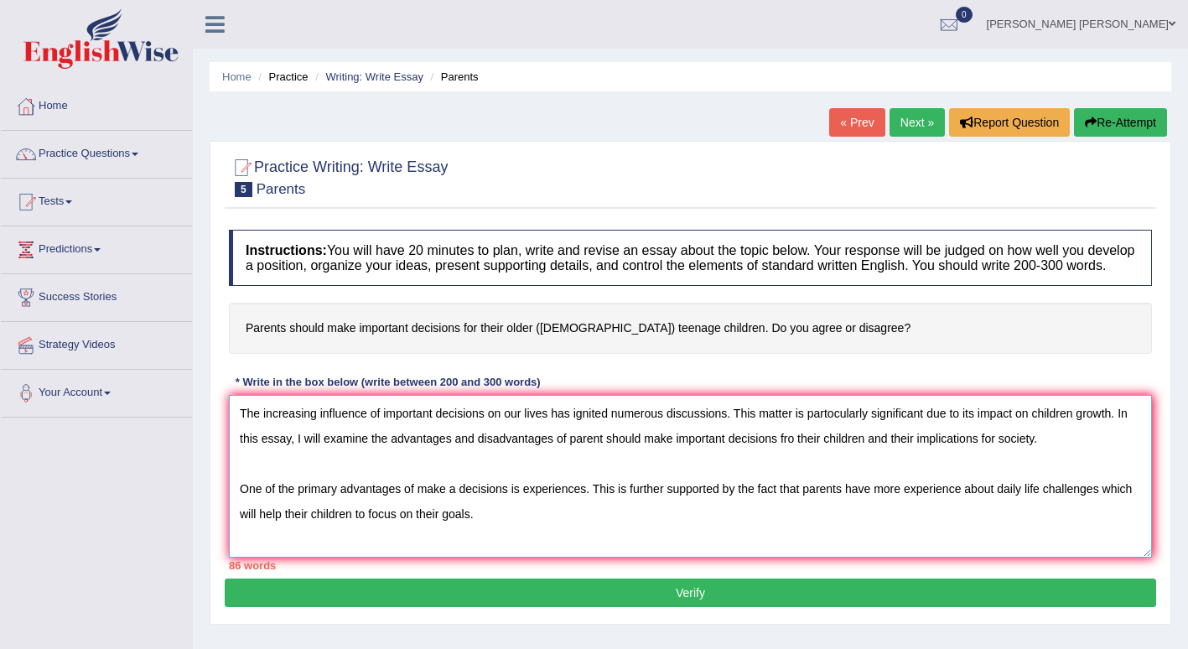
click at [515, 518] on textarea "The increasing influence of important decisions on our lives has ignited numero…" at bounding box center [690, 476] width 923 height 163
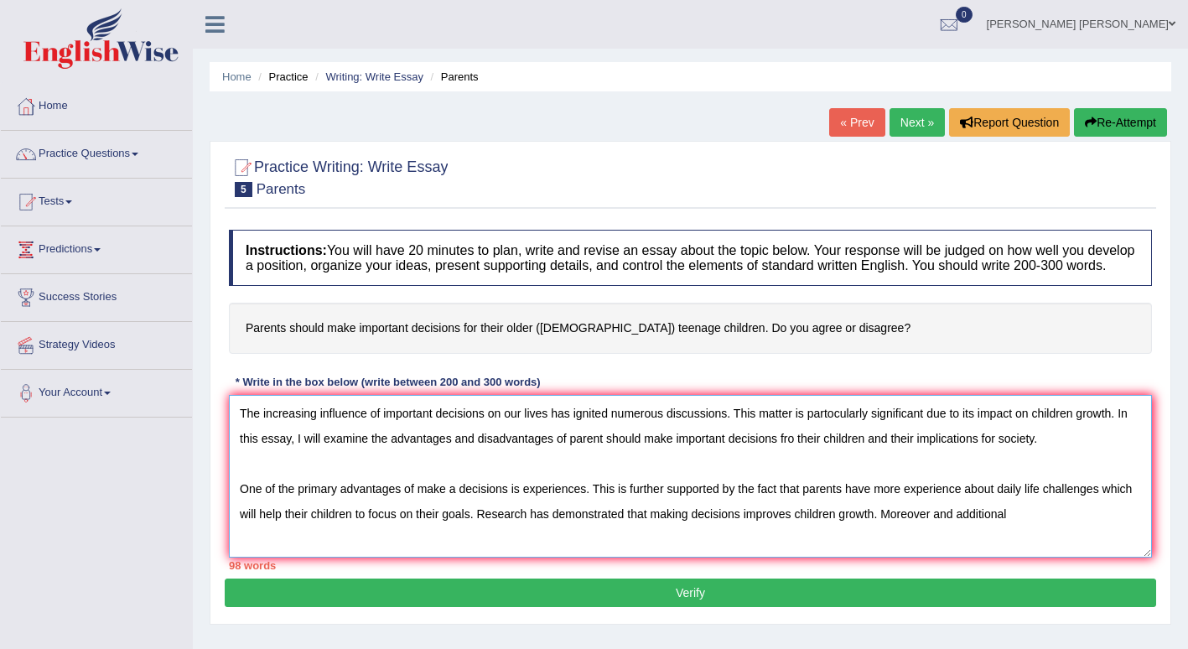
click at [933, 522] on textarea "The increasing influence of important decisions on our lives has ignited numero…" at bounding box center [690, 476] width 923 height 163
click at [1030, 517] on textarea "The increasing influence of important decisions on our lives has ignited numero…" at bounding box center [690, 476] width 923 height 163
click at [1057, 517] on textarea "The increasing influence of important decisions on our lives has ignited numero…" at bounding box center [690, 476] width 923 height 163
click at [392, 547] on textarea "The increasing influence of important decisions on our lives has ignited numero…" at bounding box center [690, 476] width 923 height 163
click at [383, 546] on textarea "The increasing influence of important decisions on our lives has ignited numero…" at bounding box center [690, 476] width 923 height 163
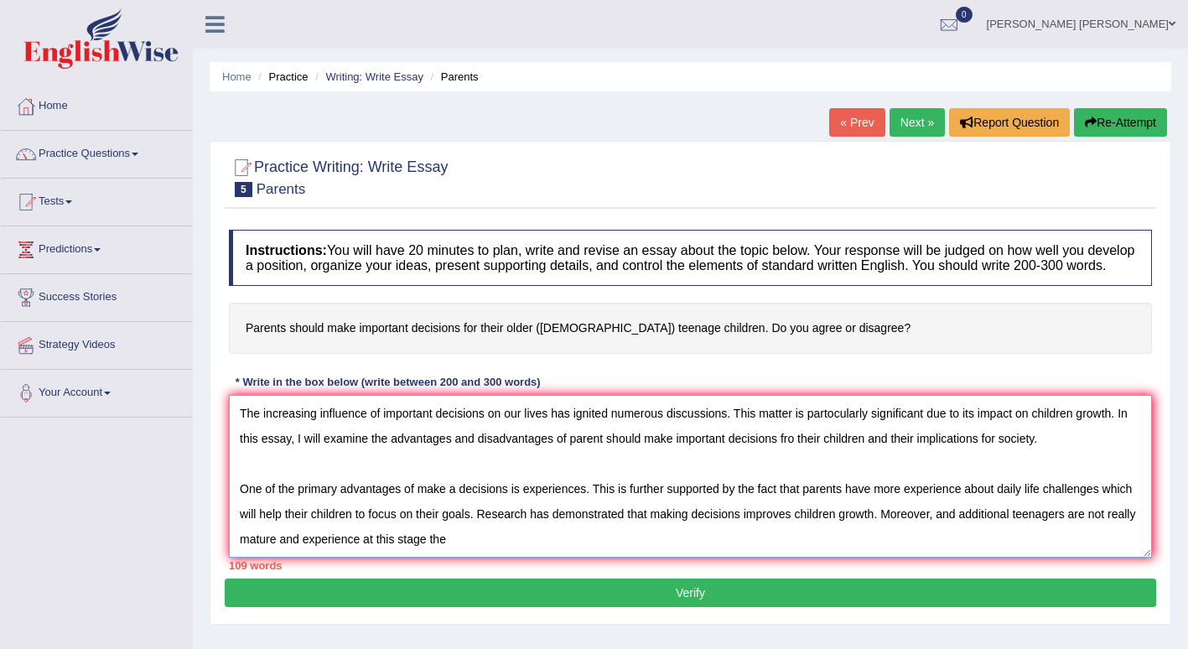
click at [458, 552] on textarea "The increasing influence of important decisions on our lives has ignited numero…" at bounding box center [690, 476] width 923 height 163
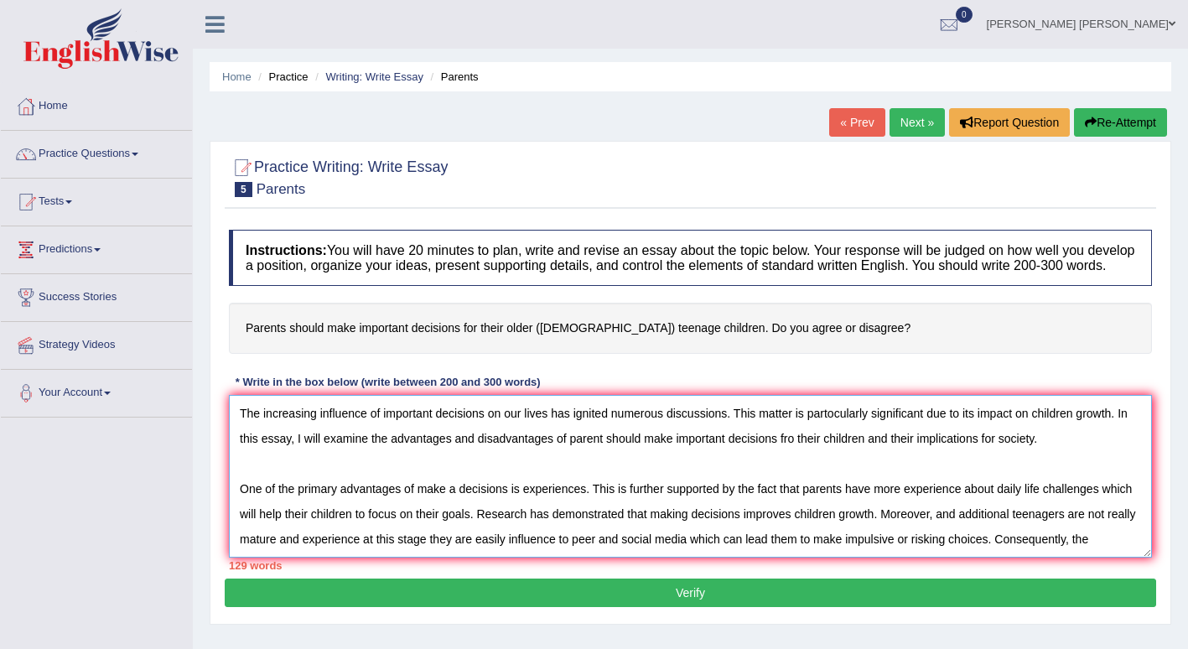
type textarea "The increasing influence of important decisions on our lives has ignited numero…"
